Goal: Entertainment & Leisure: Consume media (video, audio)

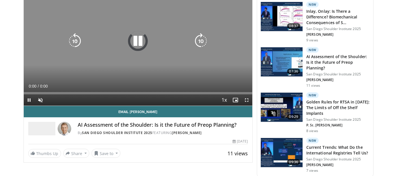
scroll to position [251, 0]
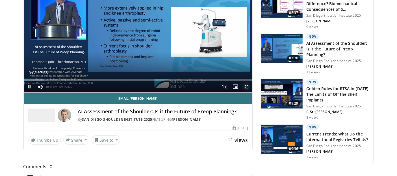
click at [246, 92] on span "Video Player" at bounding box center [246, 86] width 11 height 11
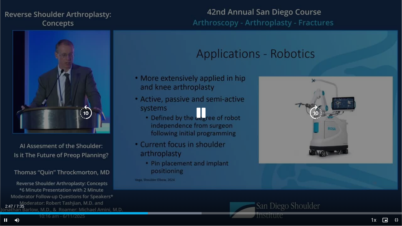
click at [206, 146] on div "10 seconds Tap to unmute" at bounding box center [201, 113] width 402 height 226
click at [88, 111] on icon "Video Player" at bounding box center [86, 113] width 16 height 16
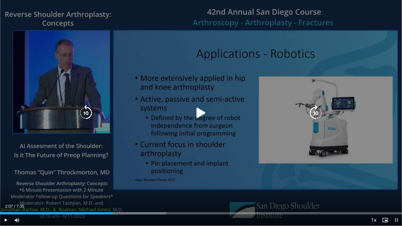
click at [200, 113] on icon "Video Player" at bounding box center [201, 113] width 16 height 16
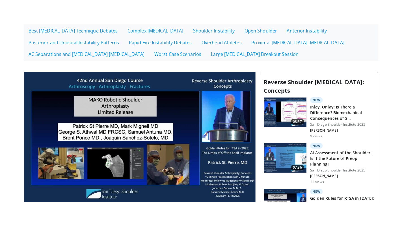
scroll to position [251, 0]
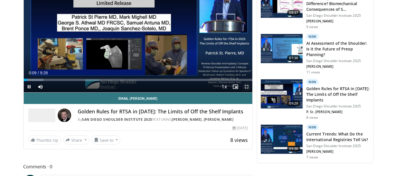
click at [245, 92] on span "Video Player" at bounding box center [246, 86] width 11 height 11
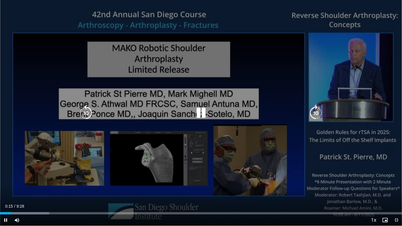
click at [165, 175] on div "10 seconds Tap to unmute" at bounding box center [201, 113] width 402 height 226
click at [84, 111] on icon "Video Player" at bounding box center [86, 113] width 16 height 16
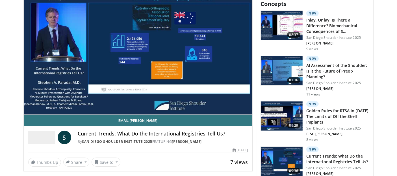
scroll to position [241, 0]
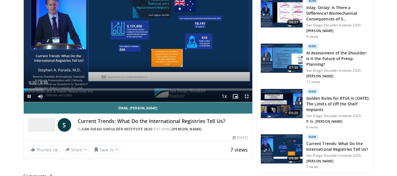
click at [246, 102] on span "Video Player" at bounding box center [246, 95] width 11 height 11
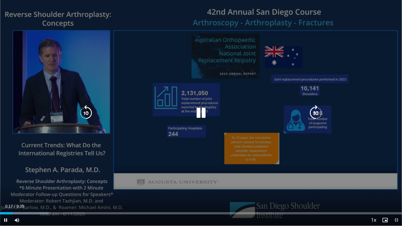
click at [186, 175] on div "10 seconds Tap to unmute" at bounding box center [201, 113] width 402 height 226
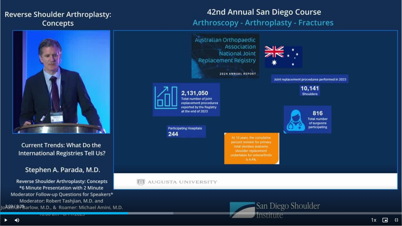
click at [186, 175] on div "10 seconds Tap to unmute" at bounding box center [201, 113] width 402 height 226
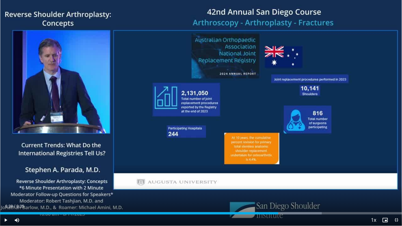
click at [315, 175] on video-js "**********" at bounding box center [201, 113] width 402 height 226
click at [397, 175] on span "Video Player" at bounding box center [396, 220] width 11 height 11
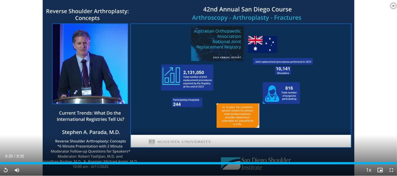
scroll to position [355, 0]
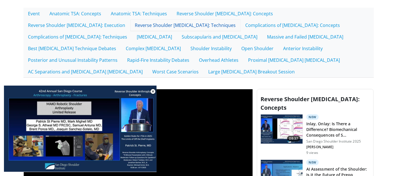
scroll to position [113, 0]
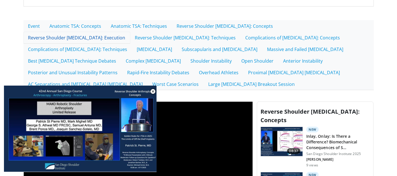
click at [96, 44] on link "Reverse Shoulder [MEDICAL_DATA]: Execution" at bounding box center [76, 38] width 107 height 12
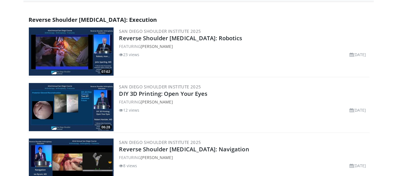
scroll to position [213, 0]
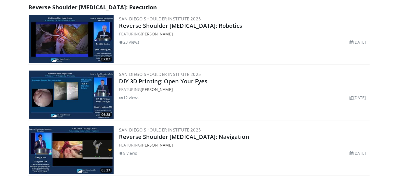
click at [81, 63] on img at bounding box center [71, 39] width 85 height 48
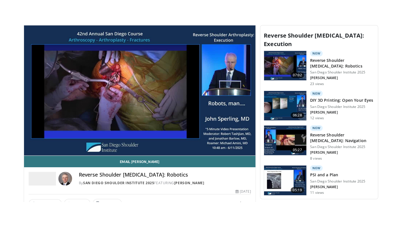
scroll to position [226, 0]
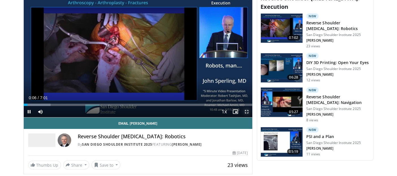
click at [248, 117] on span "Video Player" at bounding box center [246, 111] width 11 height 11
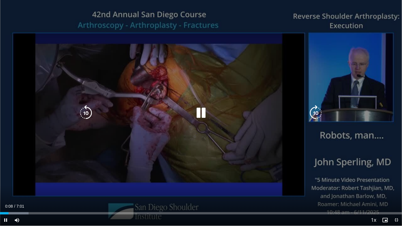
click at [129, 141] on div "10 seconds Tap to unmute" at bounding box center [201, 113] width 402 height 226
